Goal: Task Accomplishment & Management: Manage account settings

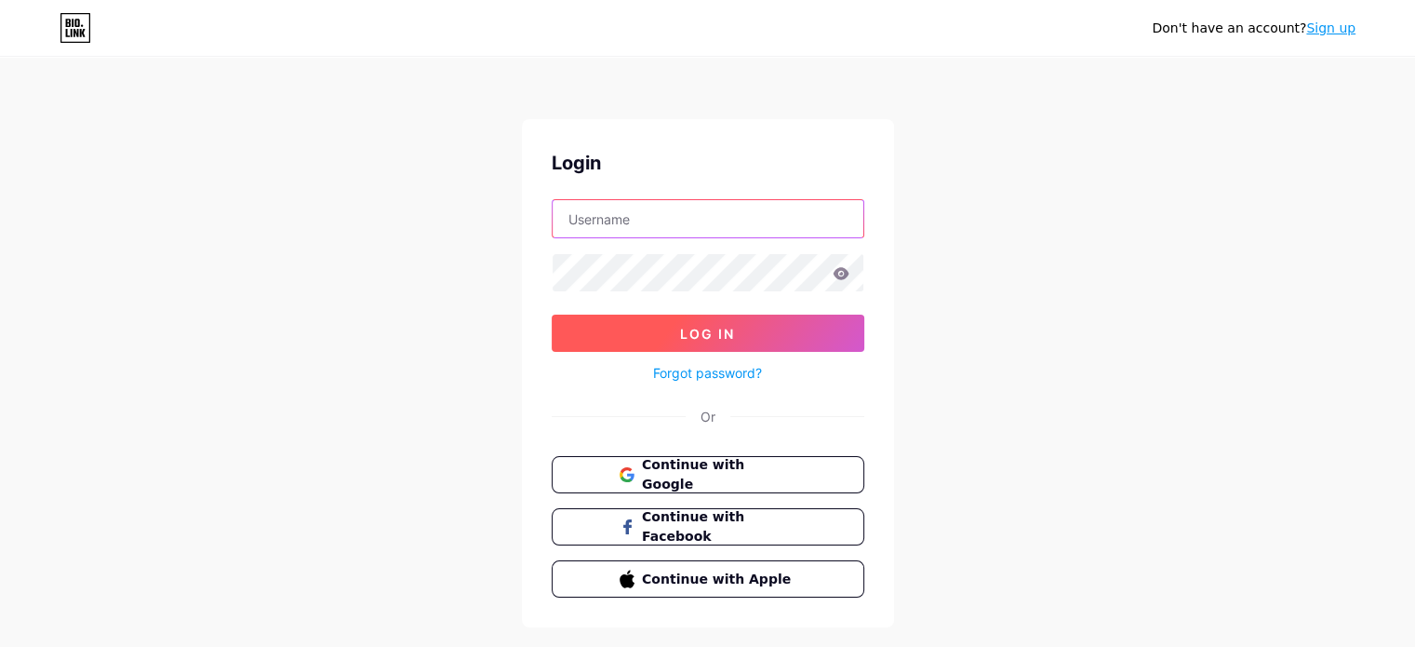
type input "[EMAIL_ADDRESS][DOMAIN_NAME]"
click at [717, 322] on button "Log In" at bounding box center [708, 333] width 313 height 37
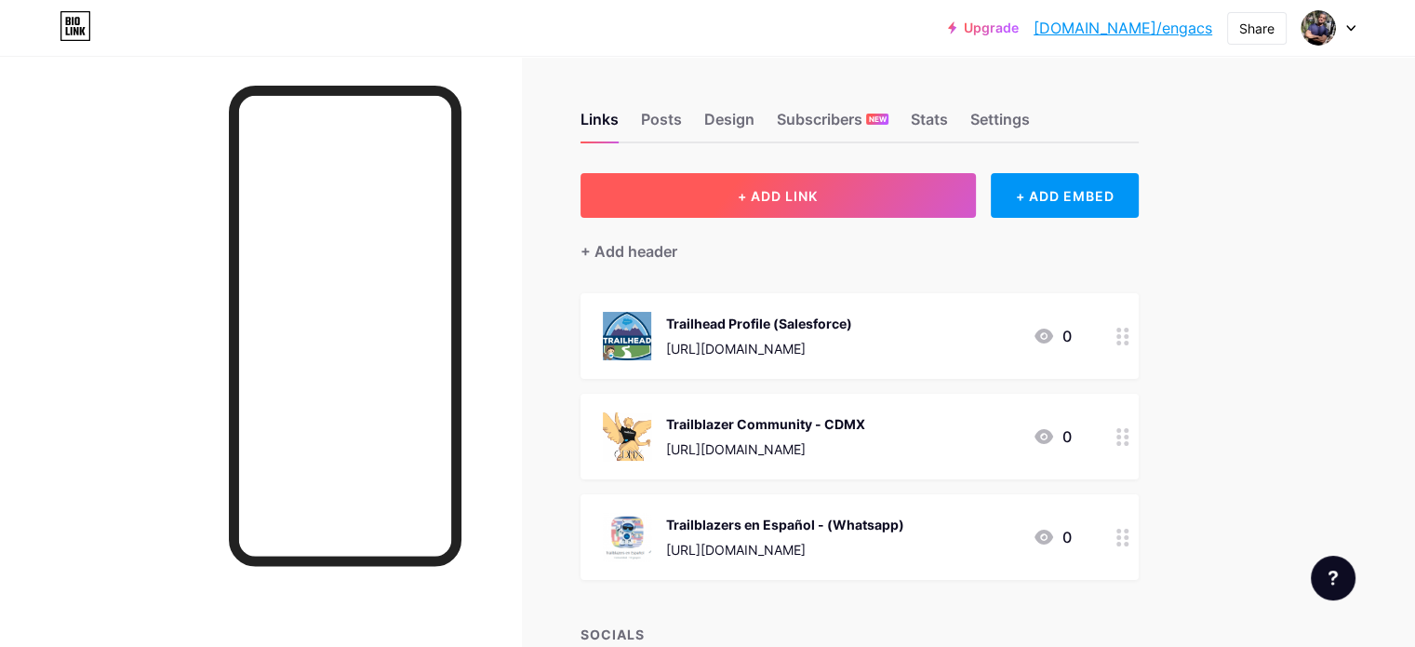
click at [945, 193] on button "+ ADD LINK" at bounding box center [778, 195] width 395 height 45
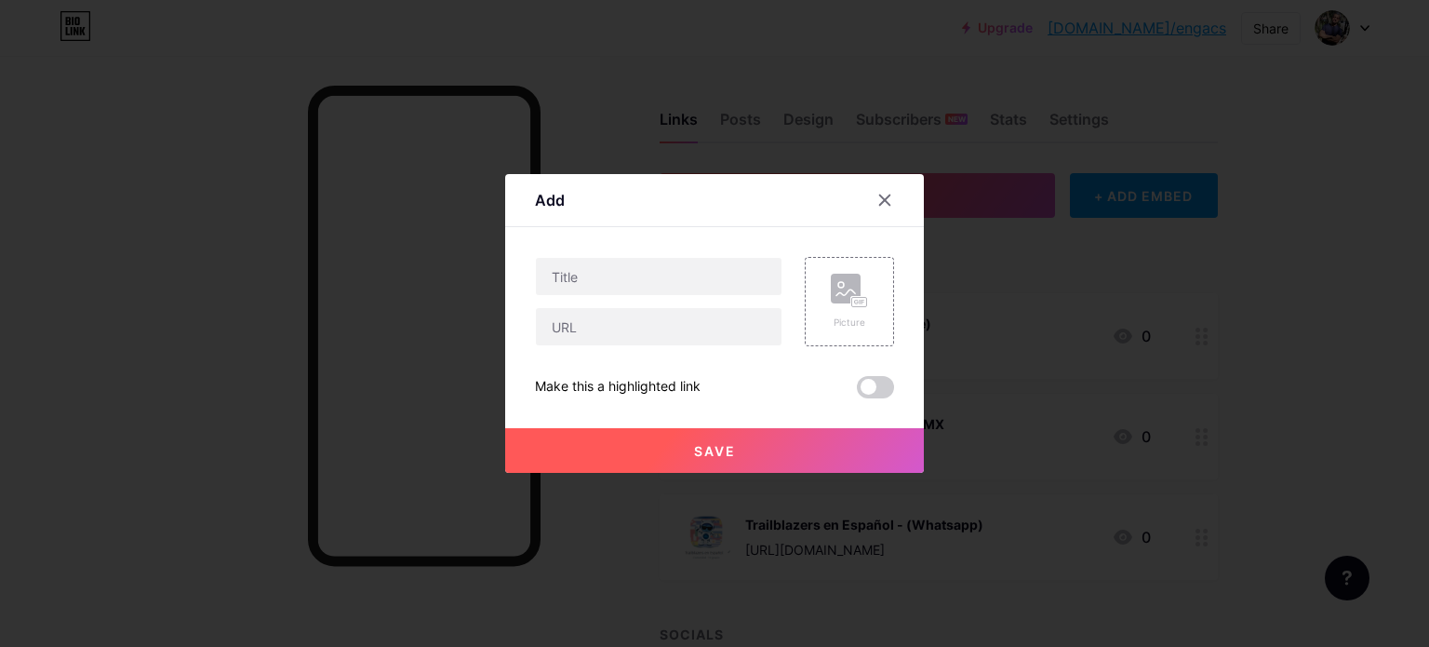
click at [868, 198] on div at bounding box center [884, 199] width 33 height 33
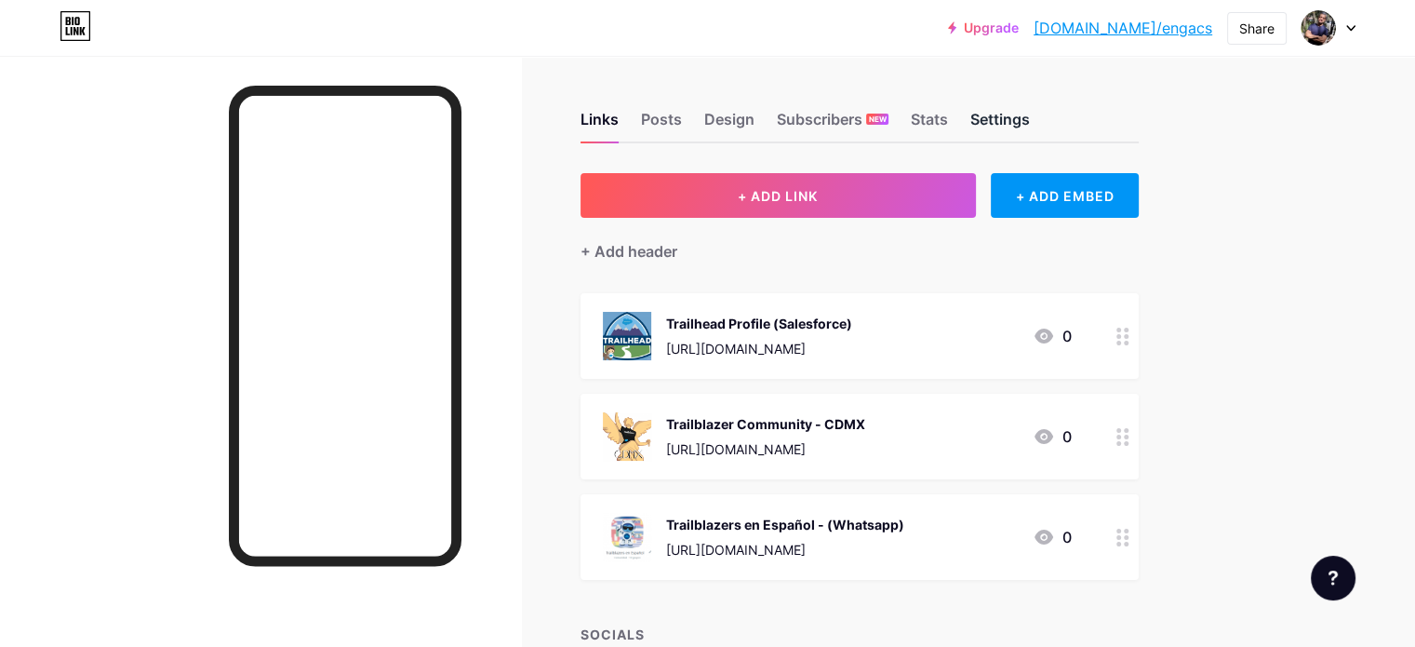
click at [1030, 122] on div "Settings" at bounding box center [1001, 124] width 60 height 33
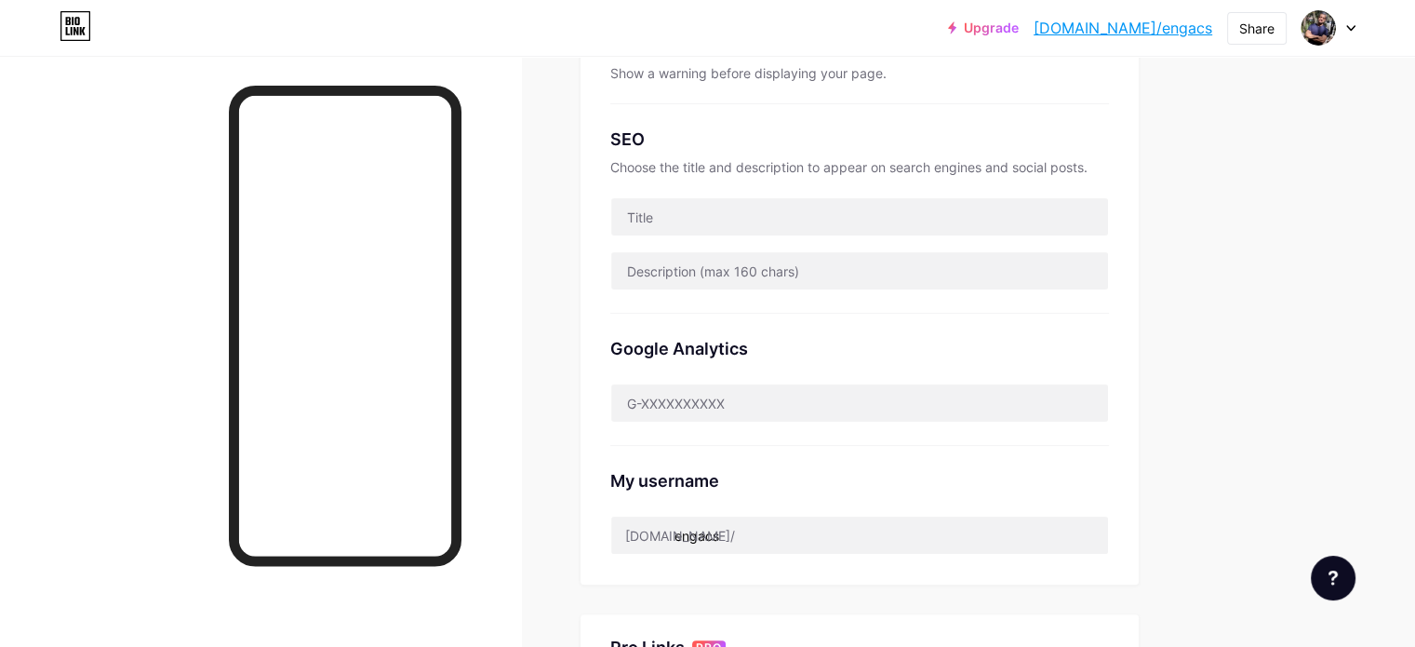
scroll to position [372, 0]
